Goal: Task Accomplishment & Management: Use online tool/utility

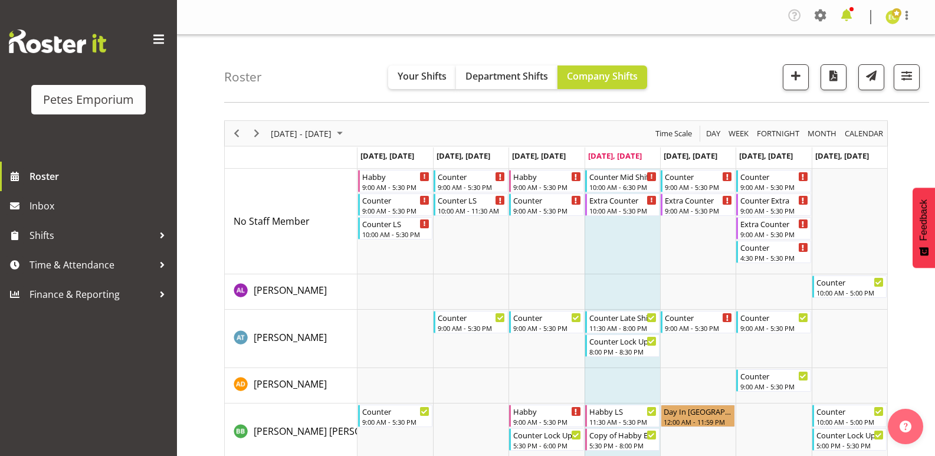
click at [848, 17] on span at bounding box center [846, 15] width 19 height 19
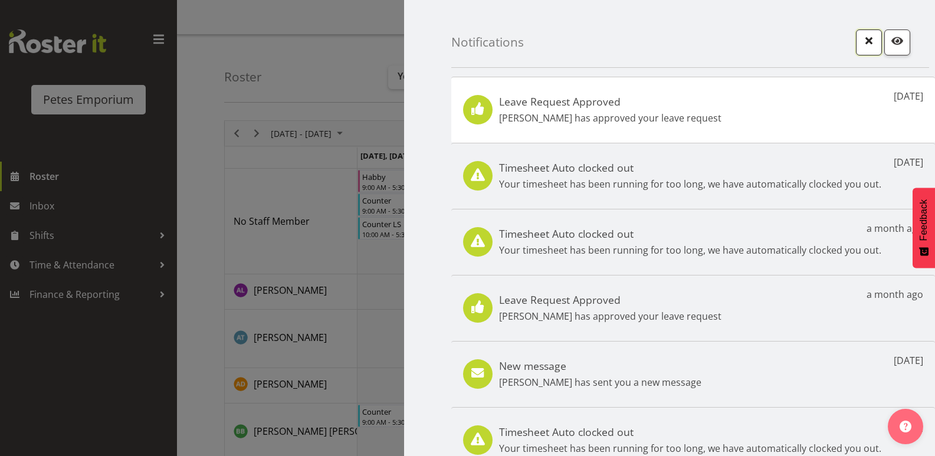
click at [861, 41] on span "button" at bounding box center [868, 40] width 15 height 15
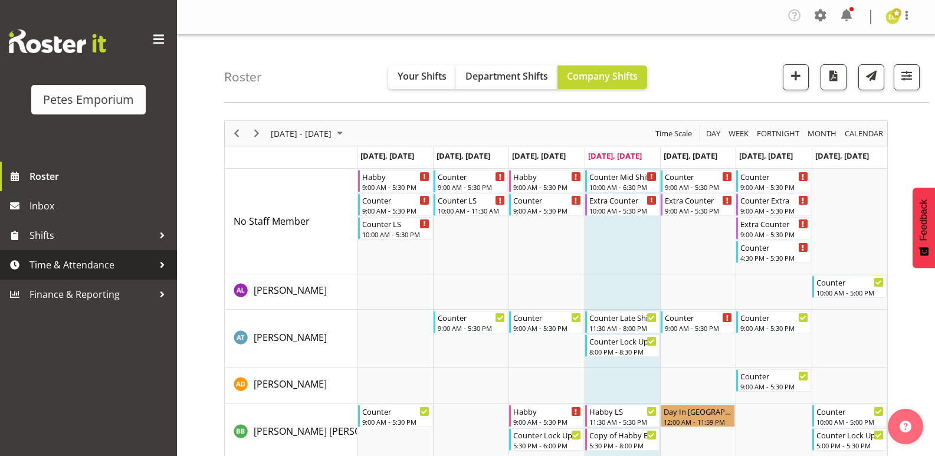
click at [99, 271] on span "Time & Attendance" at bounding box center [91, 265] width 124 height 18
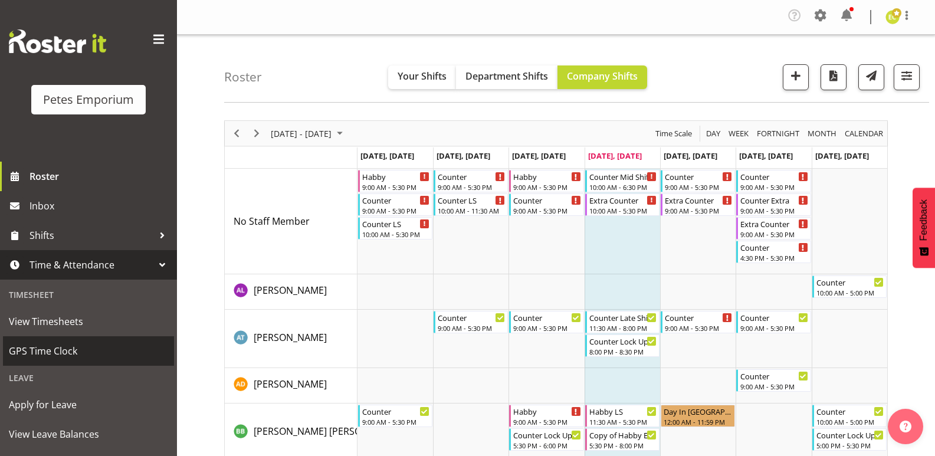
click at [96, 347] on span "GPS Time Clock" at bounding box center [88, 351] width 159 height 18
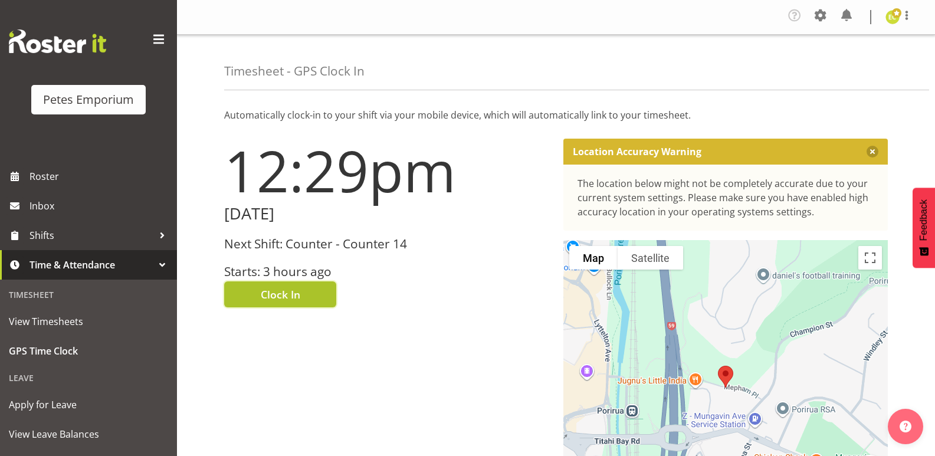
click at [319, 292] on button "Clock In" at bounding box center [280, 294] width 112 height 26
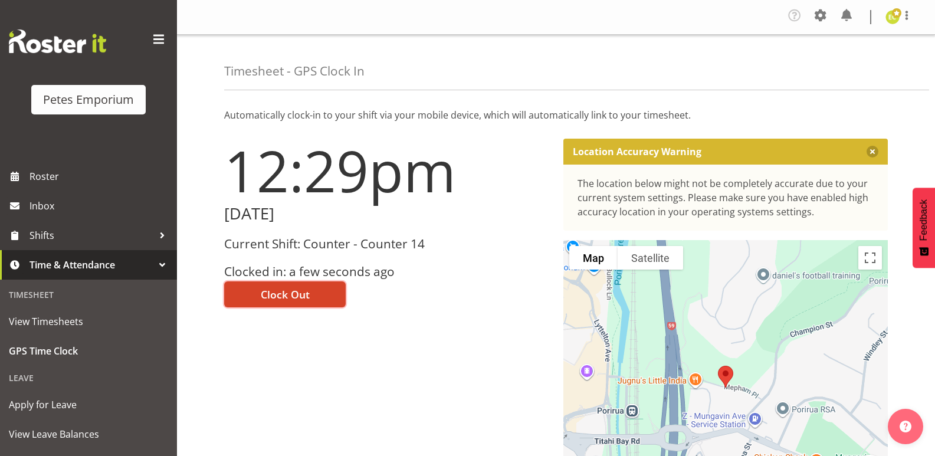
click at [324, 286] on button "Clock Out" at bounding box center [285, 294] width 122 height 26
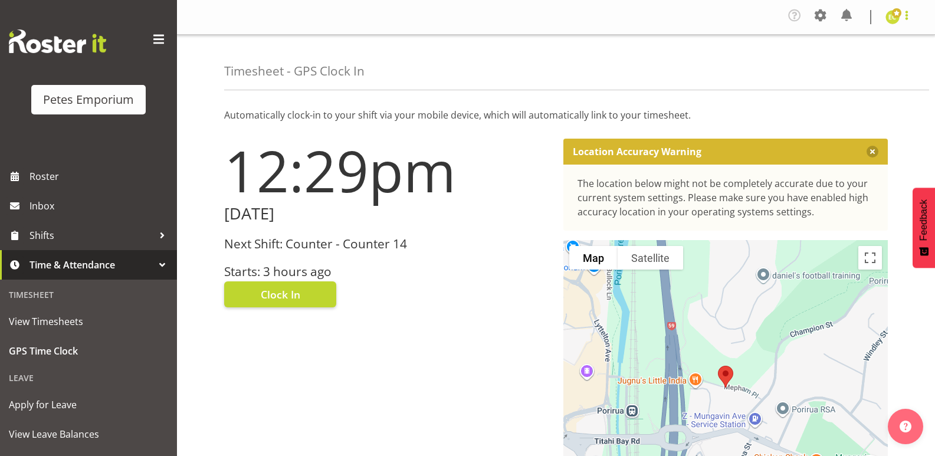
click at [908, 17] on span at bounding box center [907, 15] width 14 height 14
click at [834, 66] on link "Log Out" at bounding box center [857, 64] width 113 height 21
